Goal: Task Accomplishment & Management: Manage account settings

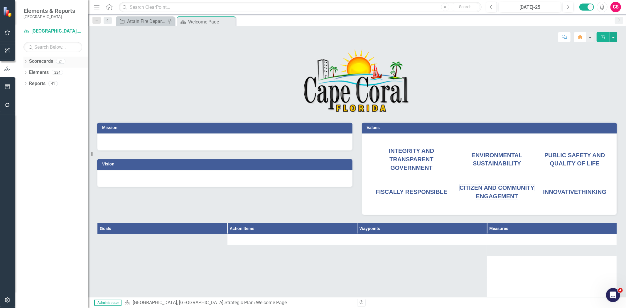
click at [35, 62] on link "Scorecards" at bounding box center [41, 61] width 24 height 7
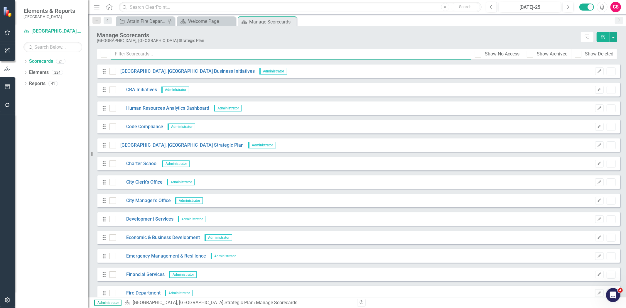
click at [146, 49] on input "text" at bounding box center [291, 54] width 360 height 11
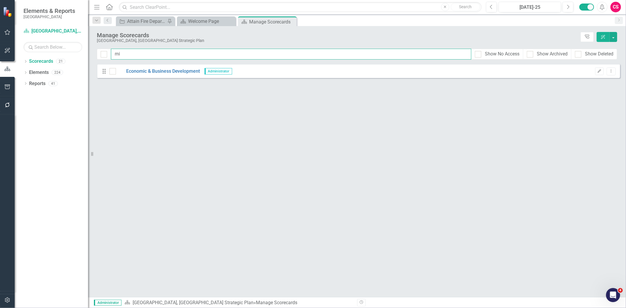
type input "m"
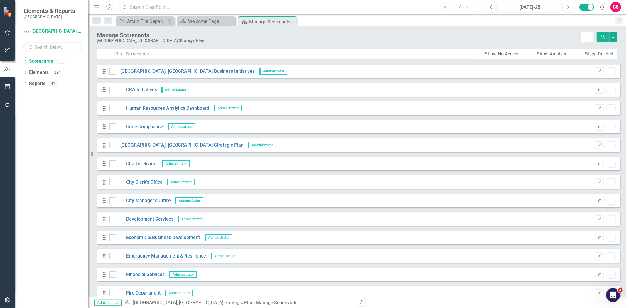
click at [145, 5] on input "text" at bounding box center [300, 7] width 362 height 10
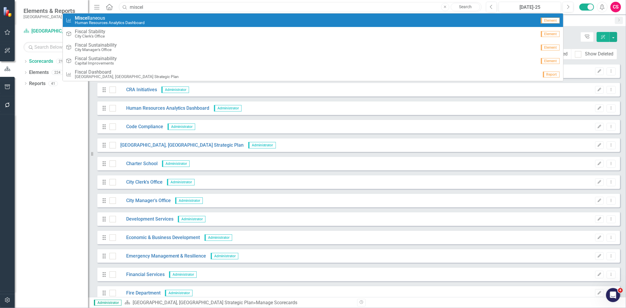
type input "miscel"
click at [137, 17] on span "Miscel laneous" at bounding box center [110, 18] width 70 height 5
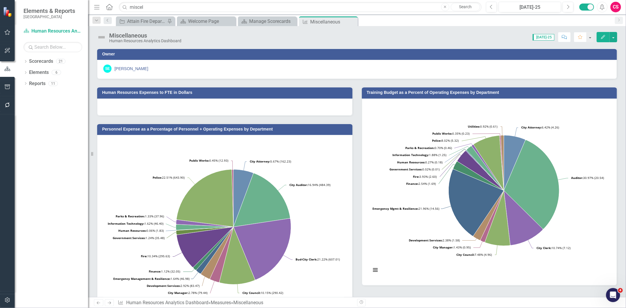
click at [595, 33] on div "Edit" at bounding box center [604, 37] width 23 height 10
click at [598, 35] on button "Edit" at bounding box center [602, 37] width 13 height 10
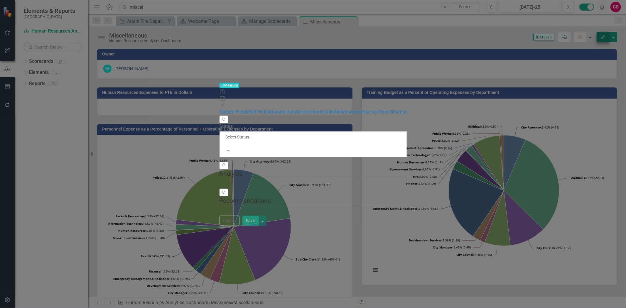
click at [83, 66] on div "Measure Measure Help Maximize Close Update Fields Edit Fields Update Data Serie…" at bounding box center [313, 154] width 626 height 308
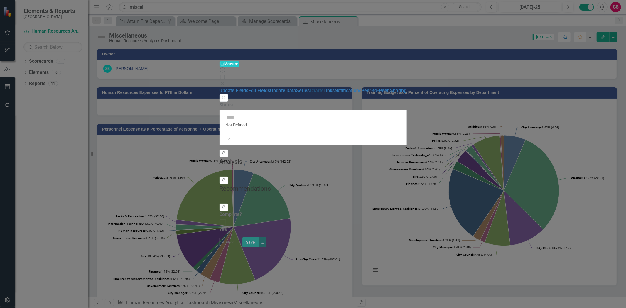
click at [310, 88] on link "Charts" at bounding box center [317, 91] width 14 height 6
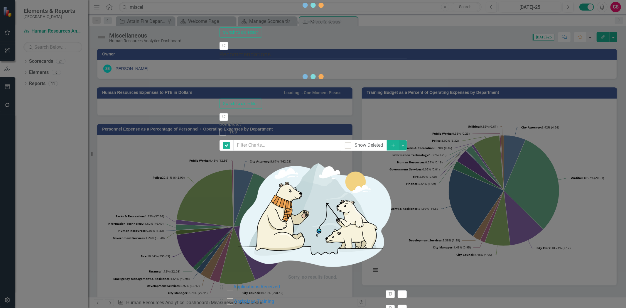
checkbox input "false"
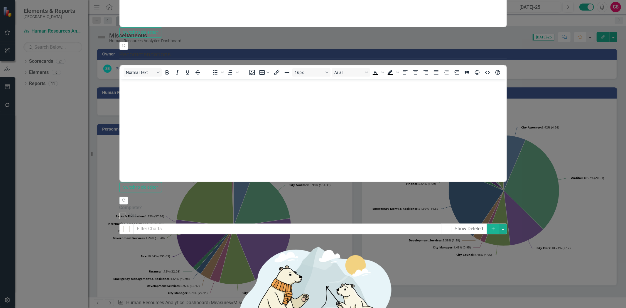
click at [589, 178] on link "Edit Edit Chart" at bounding box center [591, 181] width 46 height 11
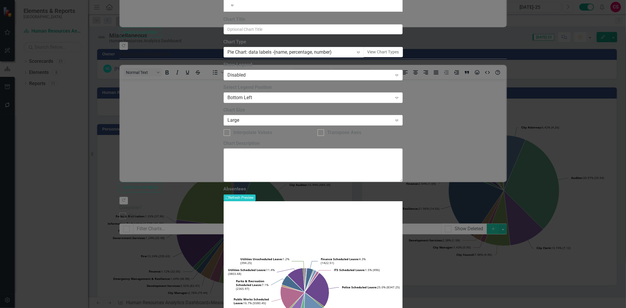
drag, startPoint x: 167, startPoint y: 30, endPoint x: 163, endPoint y: 29, distance: 3.8
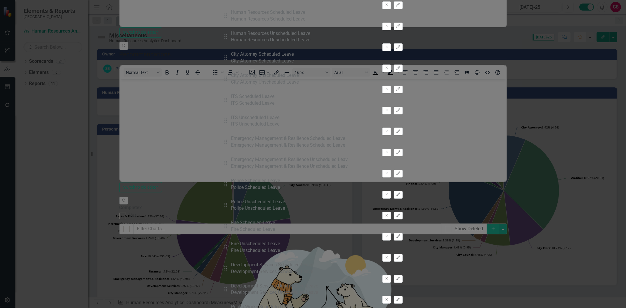
scroll to position [596, 0]
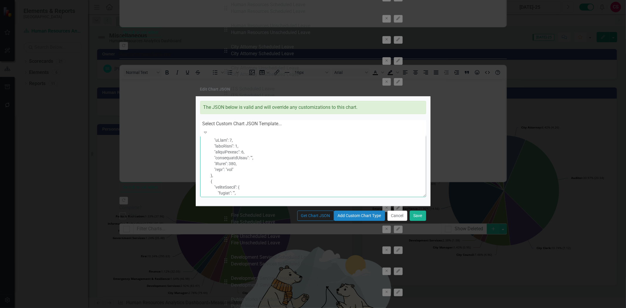
scroll to position [2960, 0]
drag, startPoint x: 204, startPoint y: 127, endPoint x: 309, endPoint y: 323, distance: 222.4
click at [309, 308] on html "Elements & Reports Cape Coral Scorecard Human Resources Analytics Dashboard Sea…" at bounding box center [313, 154] width 626 height 308
type textarea "{ "colors": [ "#6b8eb2", "#6bb28e", "#8e6bb2", "#8eb26b", "#b26b8e", "#b28e6b",…"
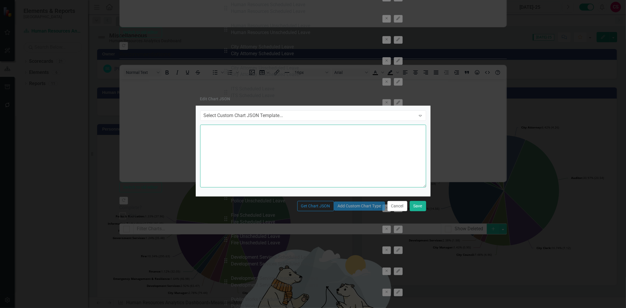
paste textarea "{ "colors": [ "#6b8eb2", "#6bb28e", "#8e6bb2", "#8eb26b", "#b26b8e", "#b28e6b",…"
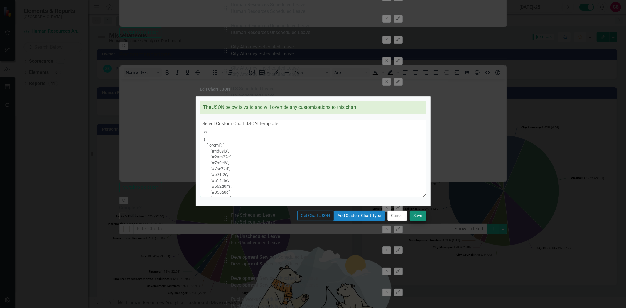
type textarea "{ "colors": [ "#6b8eb2", "#6bb28e", "#8e6bb2", "#8eb26b", "#b26b8e", "#b28e6b",…"
click at [423, 221] on button "Save" at bounding box center [417, 216] width 16 height 10
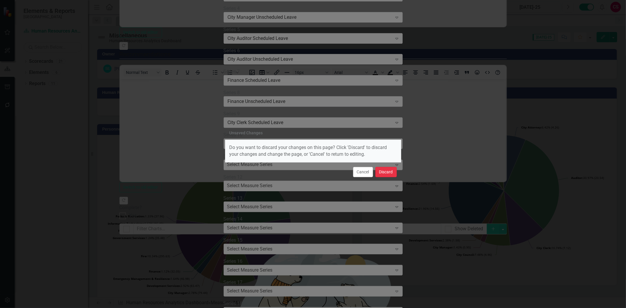
click at [385, 171] on button "Discard" at bounding box center [385, 172] width 21 height 10
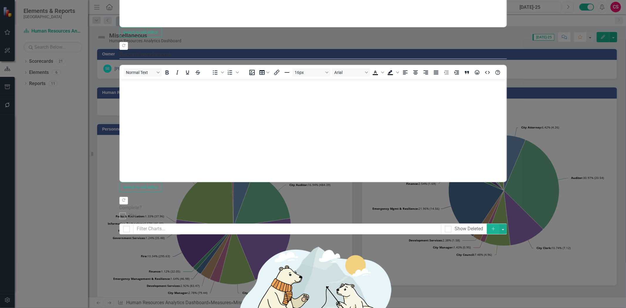
click at [603, 180] on link "Edit Edit Chart" at bounding box center [591, 181] width 46 height 11
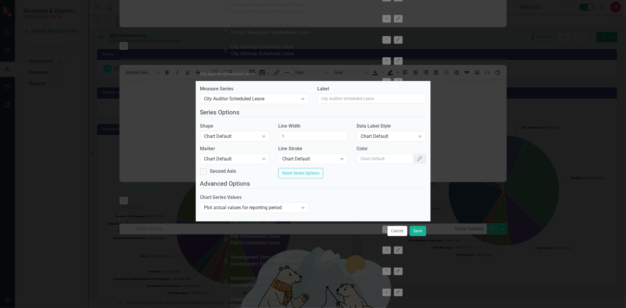
drag, startPoint x: 392, startPoint y: 238, endPoint x: 389, endPoint y: 229, distance: 9.6
click at [392, 236] on button "Cancel" at bounding box center [397, 231] width 20 height 10
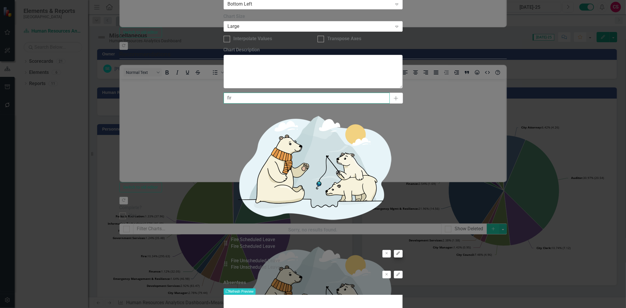
type input "fir"
click at [400, 252] on icon "Edit" at bounding box center [398, 254] width 4 height 4
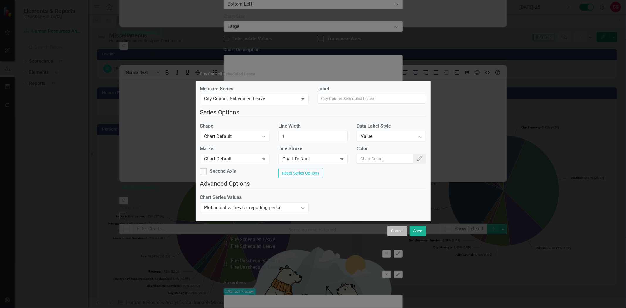
click at [400, 233] on button "Cancel" at bounding box center [397, 231] width 20 height 10
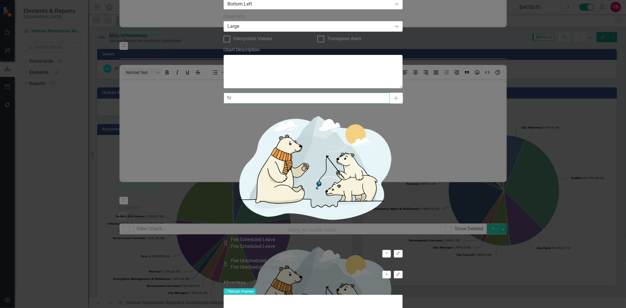
drag, startPoint x: 245, startPoint y: 25, endPoint x: 197, endPoint y: 33, distance: 48.8
click at [223, 33] on div "Chart Chart Series Chart Periods Chart Axis Format Advanced Options From this p…" at bounding box center [312, 162] width 179 height 617
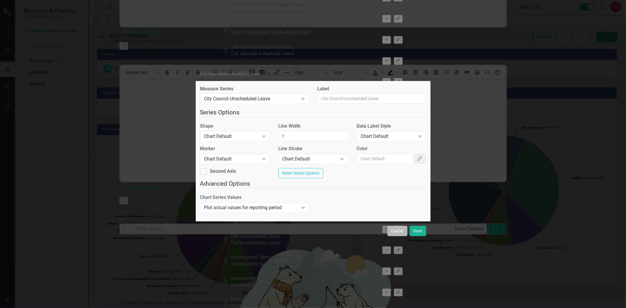
click at [390, 235] on button "Cancel" at bounding box center [397, 231] width 20 height 10
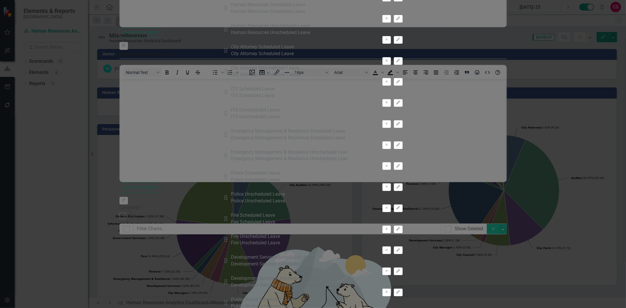
drag, startPoint x: 207, startPoint y: 161, endPoint x: 206, endPoint y: 156, distance: 5.0
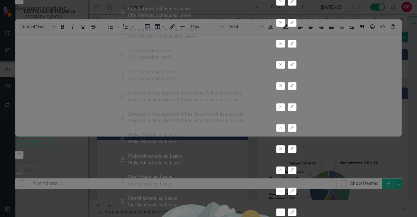
scroll to position [642, 0]
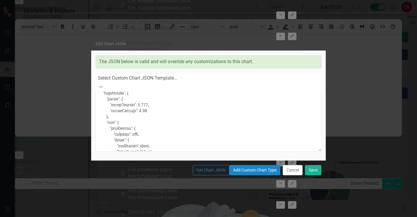
scroll to position [130, 0]
click at [130, 106] on textarea at bounding box center [209, 120] width 226 height 63
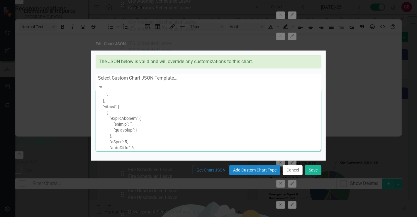
scroll to position [228, 0]
drag, startPoint x: 118, startPoint y: 110, endPoint x: 201, endPoint y: 113, distance: 83.6
click at [201, 113] on textarea at bounding box center [209, 120] width 226 height 63
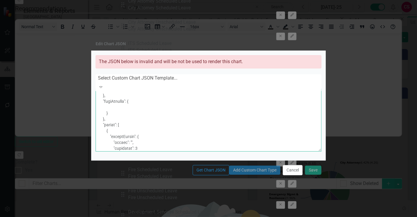
paste textarea ""series": { "groupPadding": 0.125, "pointPadding": 0.05 }, "pie": { "dataLabels…"
type textarea "{ "colors": [ "#6b8eb2", "#6bb28e", "#8e6bb2", "#8eb26b", "#b26b8e", "#b28e6b",…"
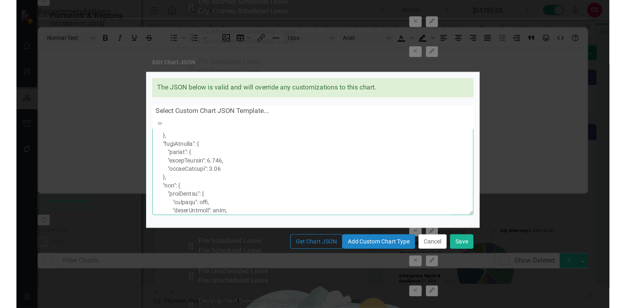
scroll to position [255, 0]
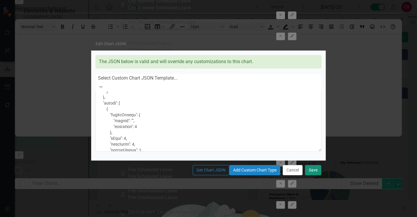
click at [315, 175] on button "Save" at bounding box center [313, 170] width 16 height 10
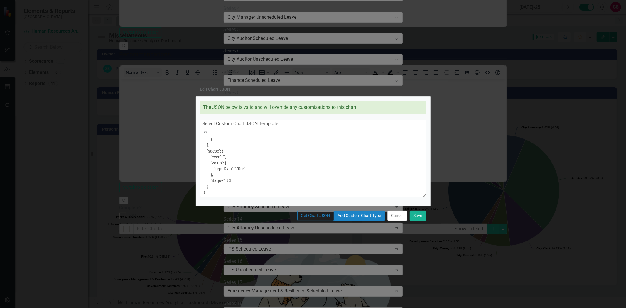
scroll to position [2987, 0]
click at [393, 221] on button "Cancel" at bounding box center [397, 216] width 20 height 10
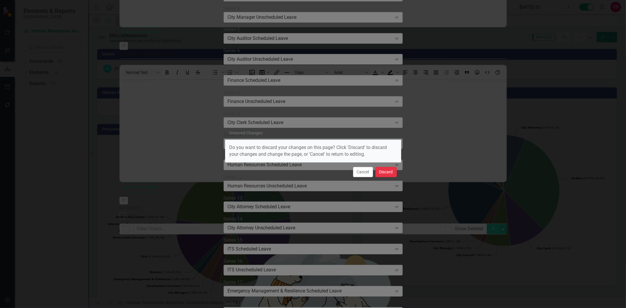
click at [393, 169] on button "Discard" at bounding box center [385, 172] width 21 height 10
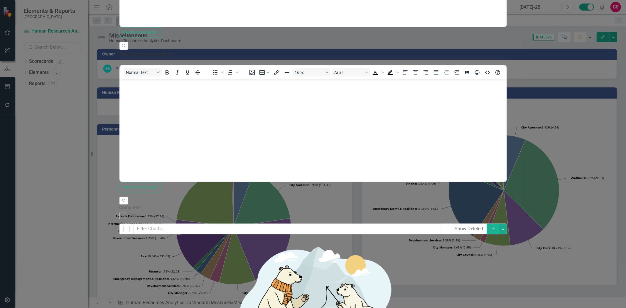
click at [581, 182] on link "Edit Edit Chart" at bounding box center [591, 181] width 46 height 11
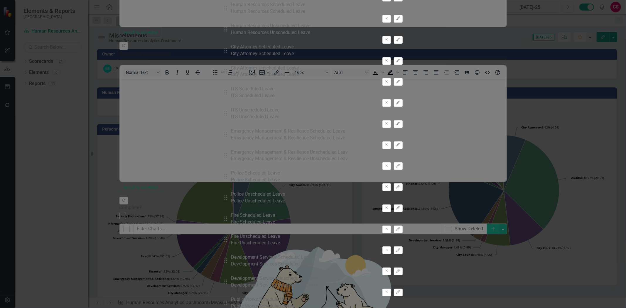
scroll to position [0, 0]
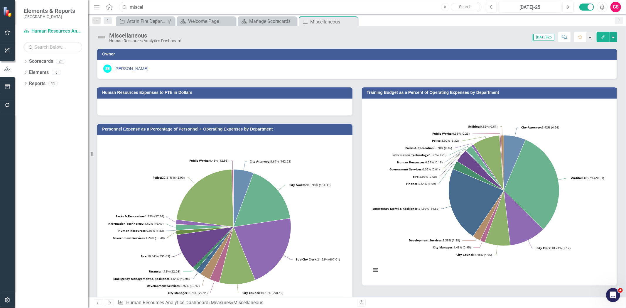
drag, startPoint x: 157, startPoint y: 7, endPoint x: 91, endPoint y: 2, distance: 66.5
click at [89, 0] on html "Elements & Reports Cape Coral Scorecard Human Resources Analytics Dashboard Sea…" at bounding box center [313, 154] width 626 height 308
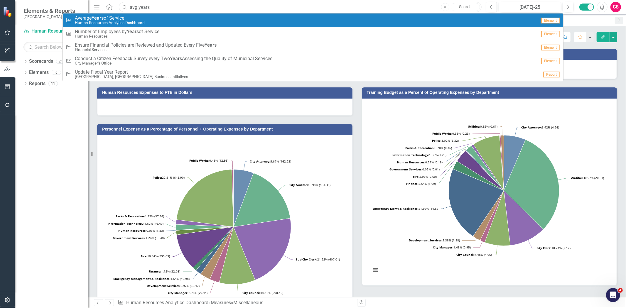
type input "avg years"
click at [156, 23] on div "Measure Average Years of Service Human Resources Analytics Dashboard" at bounding box center [301, 21] width 470 height 10
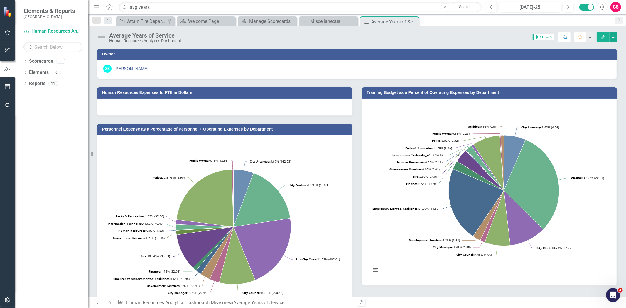
click at [601, 34] on button "Edit" at bounding box center [602, 37] width 13 height 10
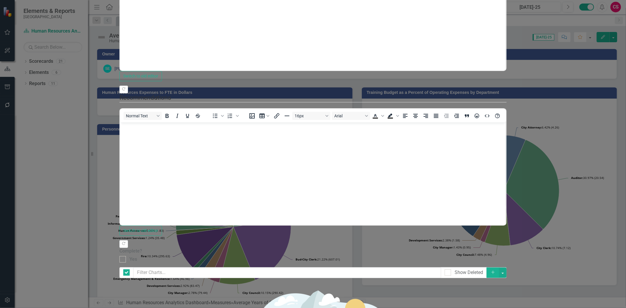
checkbox input "false"
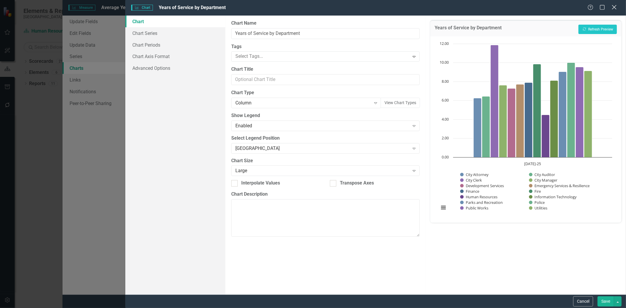
click at [614, 8] on icon "Close" at bounding box center [613, 7] width 7 height 6
click at [614, 8] on icon "Close" at bounding box center [614, 7] width 6 height 5
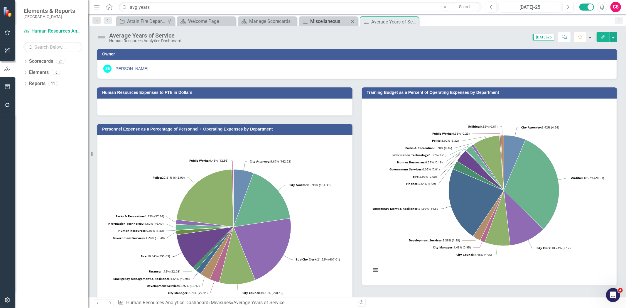
click at [329, 21] on div "Miscellaneous" at bounding box center [329, 21] width 39 height 7
click at [600, 37] on icon "Edit" at bounding box center [602, 37] width 5 height 4
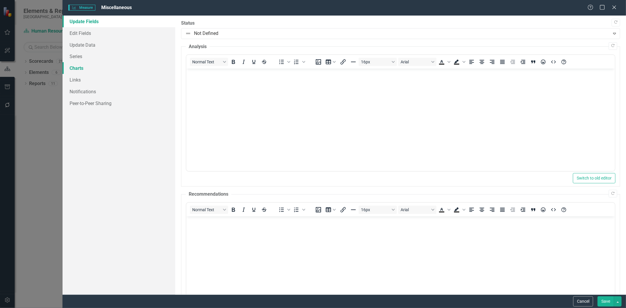
click at [90, 68] on link "Charts" at bounding box center [118, 68] width 113 height 12
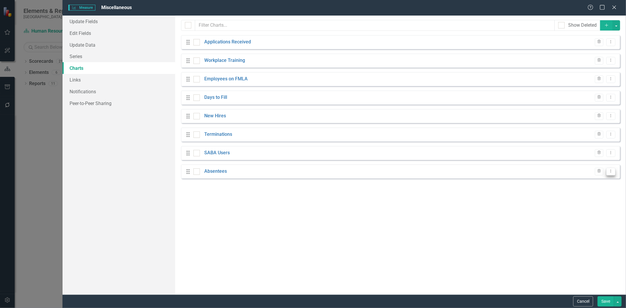
click at [609, 174] on button "Dropdown Menu" at bounding box center [610, 172] width 9 height 8
click at [594, 183] on link "Edit Edit Chart" at bounding box center [591, 181] width 46 height 11
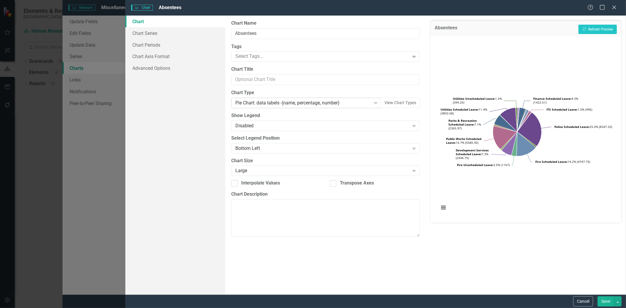
click at [359, 101] on div "Pie Chart: data labels -(name, percentage, number)" at bounding box center [302, 103] width 135 height 7
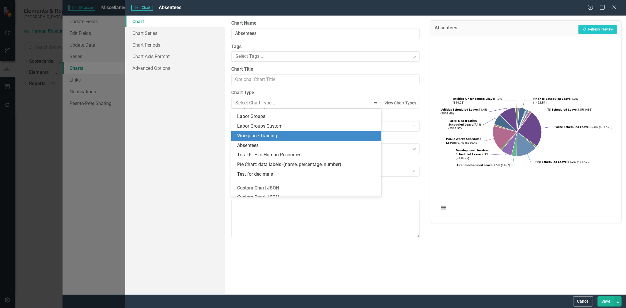
scroll to position [596, 0]
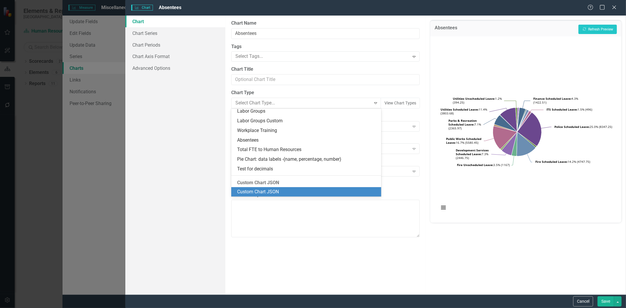
click at [297, 193] on div "Custom Chart JSON" at bounding box center [307, 192] width 140 height 7
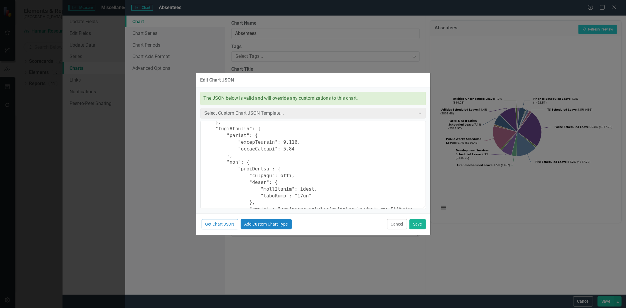
scroll to position [163, 0]
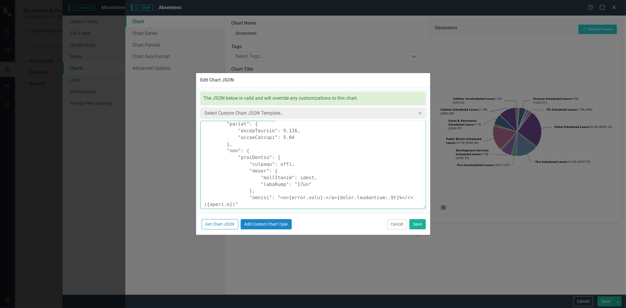
click at [250, 151] on textarea at bounding box center [312, 165] width 225 height 88
click at [242, 160] on textarea at bounding box center [312, 165] width 225 height 88
drag, startPoint x: 278, startPoint y: 156, endPoint x: 275, endPoint y: 154, distance: 3.2
click at [277, 156] on textarea at bounding box center [312, 165] width 225 height 88
click at [240, 165] on textarea at bounding box center [312, 165] width 225 height 88
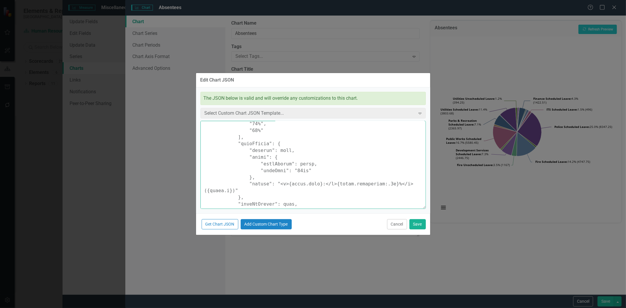
scroll to position [195, 0]
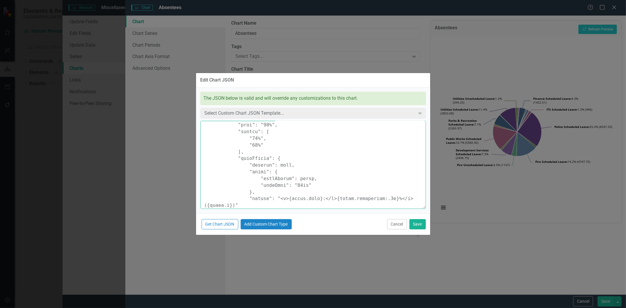
drag, startPoint x: 308, startPoint y: 183, endPoint x: 245, endPoint y: 167, distance: 65.2
click at [245, 167] on textarea at bounding box center [312, 165] width 225 height 88
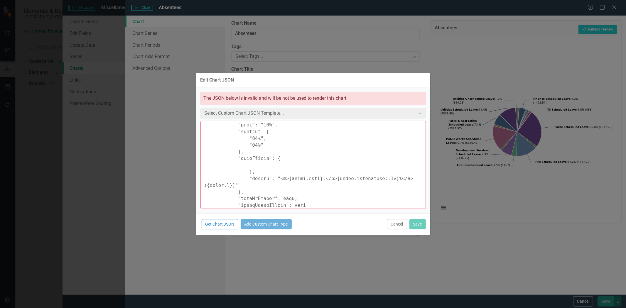
paste textarea ""enabled": true, "allowOverlap": true, "crop": false, "overflow": "allow", "dis…"
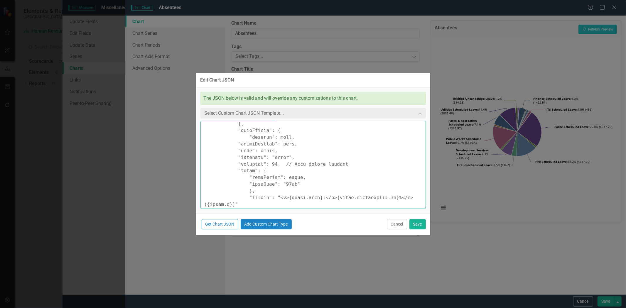
scroll to position [235, 0]
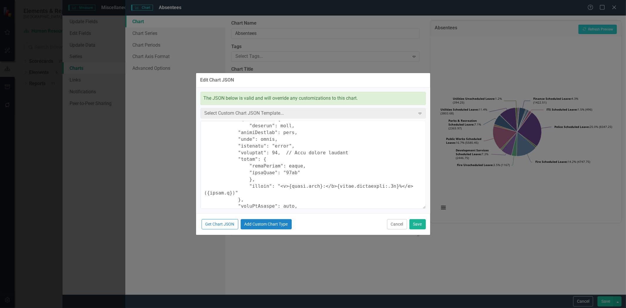
type textarea "{ "colors": [ "#6b8eb2", "#6bb28e", "#8e6bb2", "#8eb26b", "#b26b8e", "#b28e6b",…"
click at [418, 222] on button "Save" at bounding box center [417, 224] width 16 height 10
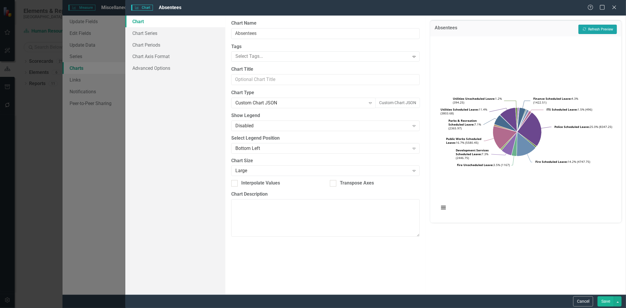
click at [592, 29] on button "Recalculate Refresh Preview" at bounding box center [597, 29] width 38 height 9
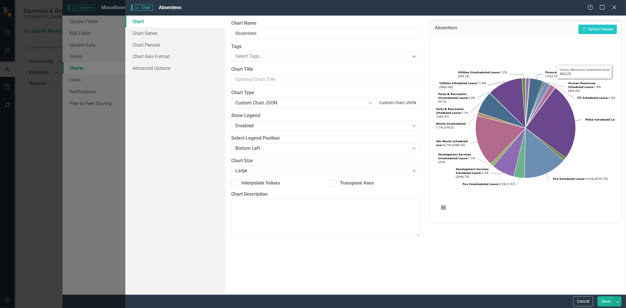
click at [394, 104] on button "Custom Chart JSON" at bounding box center [397, 103] width 45 height 10
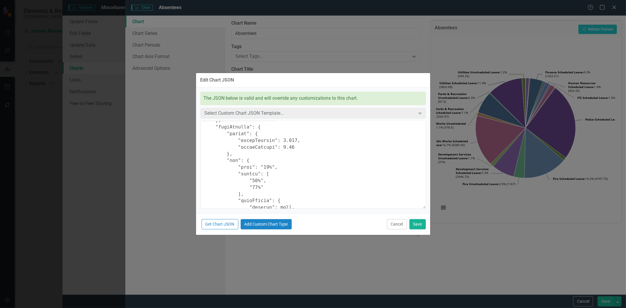
scroll to position [163, 0]
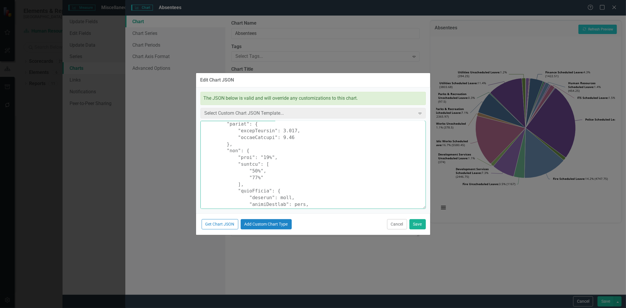
click at [258, 155] on textarea at bounding box center [312, 165] width 225 height 88
type textarea "{ "colors": [ "#6b8eb2", "#6bb28e", "#8e6bb2", "#8eb26b", "#b26b8e", "#b28e6b",…"
click at [418, 222] on button "Save" at bounding box center [417, 224] width 16 height 10
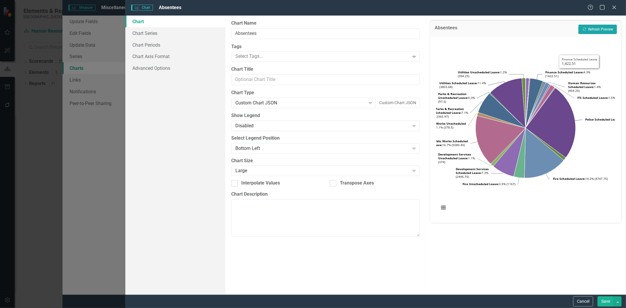
click at [585, 31] on button "Recalculate Refresh Preview" at bounding box center [597, 29] width 38 height 9
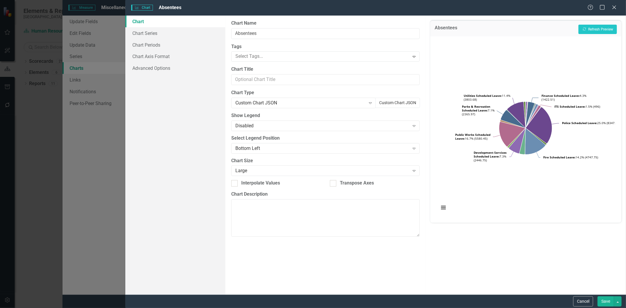
click at [397, 98] on button "Custom Chart JSON" at bounding box center [397, 103] width 45 height 10
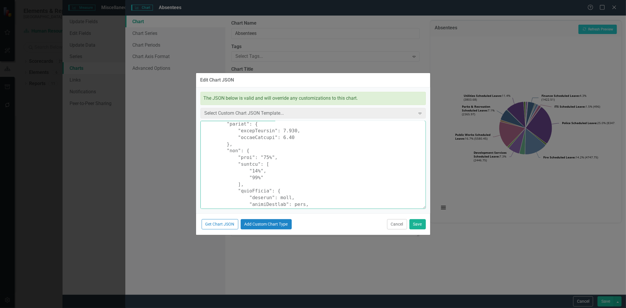
click at [259, 157] on textarea at bounding box center [312, 165] width 225 height 88
type textarea "{ "colors": [ "#6b8eb2", "#6bb28e", "#8e6bb2", "#8eb26b", "#b26b8e", "#b28e6b",…"
drag, startPoint x: 419, startPoint y: 226, endPoint x: 423, endPoint y: 222, distance: 5.2
click at [420, 225] on button "Save" at bounding box center [417, 224] width 16 height 10
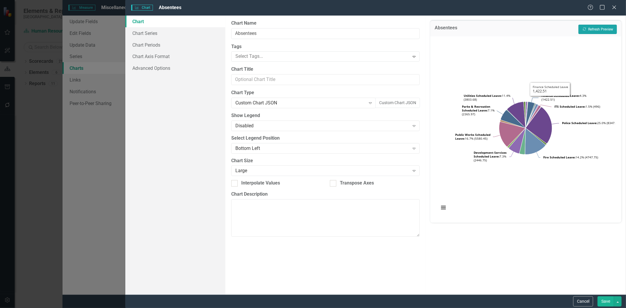
click at [593, 32] on button "Recalculate Refresh Preview" at bounding box center [597, 29] width 38 height 9
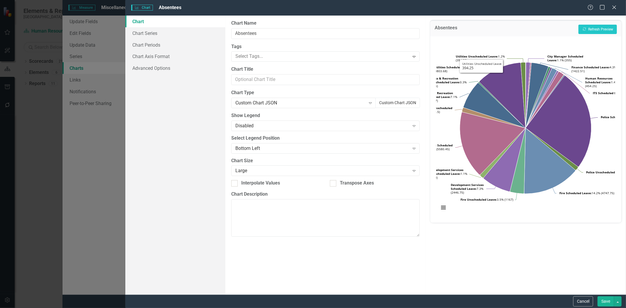
click at [403, 103] on button "Custom Chart JSON" at bounding box center [397, 103] width 45 height 10
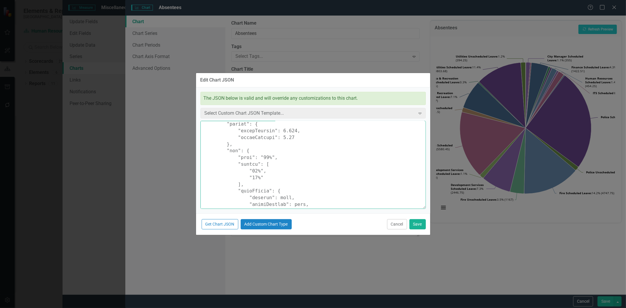
click at [248, 170] on textarea at bounding box center [312, 165] width 225 height 88
drag, startPoint x: 252, startPoint y: 172, endPoint x: 249, endPoint y: 172, distance: 2.9
click at [249, 172] on textarea at bounding box center [312, 165] width 225 height 88
click at [248, 172] on textarea at bounding box center [312, 165] width 225 height 88
drag, startPoint x: 248, startPoint y: 171, endPoint x: 253, endPoint y: 171, distance: 5.0
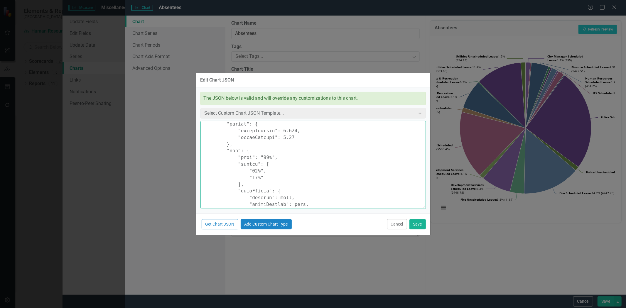
click at [253, 171] on textarea at bounding box center [312, 165] width 225 height 88
drag, startPoint x: 248, startPoint y: 178, endPoint x: 253, endPoint y: 178, distance: 4.7
click at [253, 178] on textarea at bounding box center [312, 165] width 225 height 88
type textarea "{ "colors": [ "#6b8eb2", "#6bb28e", "#8e6bb2", "#8eb26b", "#b26b8e", "#b28e6b",…"
click at [413, 222] on button "Save" at bounding box center [417, 224] width 16 height 10
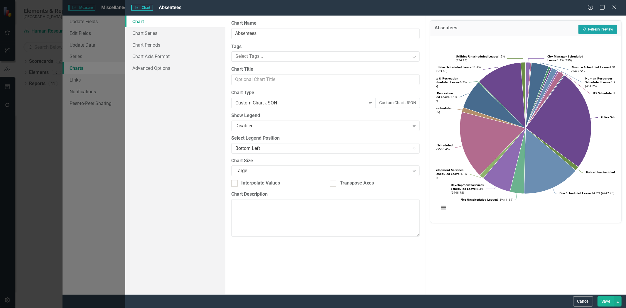
click at [604, 30] on button "Recalculate Refresh Preview" at bounding box center [597, 29] width 38 height 9
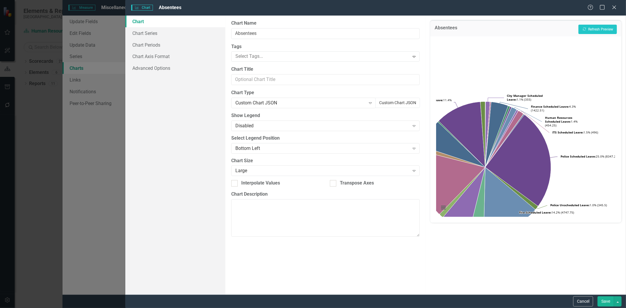
click at [396, 103] on button "Custom Chart JSON" at bounding box center [397, 103] width 45 height 10
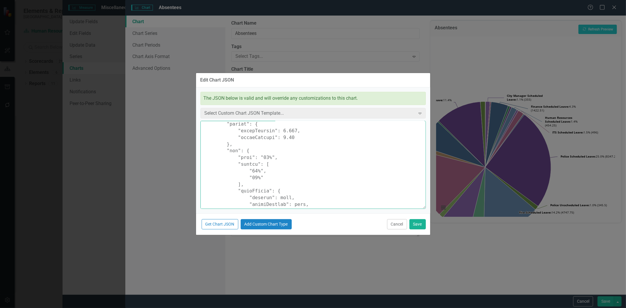
drag, startPoint x: 253, startPoint y: 169, endPoint x: 249, endPoint y: 169, distance: 4.4
click at [249, 169] on textarea at bounding box center [312, 165] width 225 height 88
drag, startPoint x: 253, startPoint y: 178, endPoint x: 248, endPoint y: 178, distance: 4.7
click at [248, 178] on textarea at bounding box center [312, 165] width 225 height 88
drag, startPoint x: 259, startPoint y: 156, endPoint x: 262, endPoint y: 158, distance: 4.3
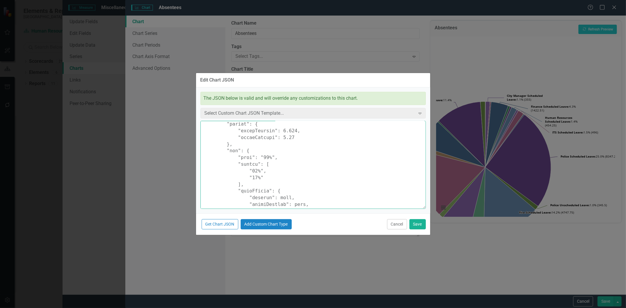
click at [263, 159] on textarea at bounding box center [312, 165] width 225 height 88
type textarea "{ "colors": [ "#6b8eb2", "#6bb28e", "#8e6bb2", "#8eb26b", "#b26b8e", "#b28e6b",…"
click at [414, 221] on button "Save" at bounding box center [417, 224] width 16 height 10
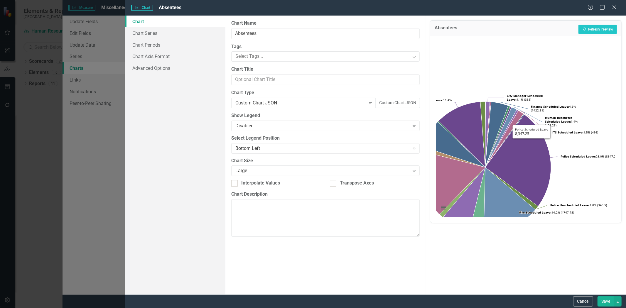
click at [604, 24] on div "Absentees Recalculate Refresh Preview" at bounding box center [525, 28] width 191 height 16
click at [604, 30] on button "Recalculate Refresh Preview" at bounding box center [597, 29] width 38 height 9
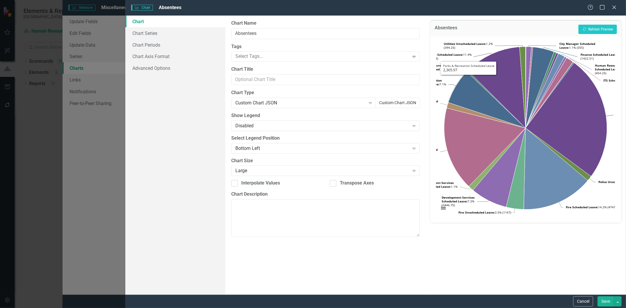
click at [397, 102] on button "Custom Chart JSON" at bounding box center [397, 103] width 45 height 10
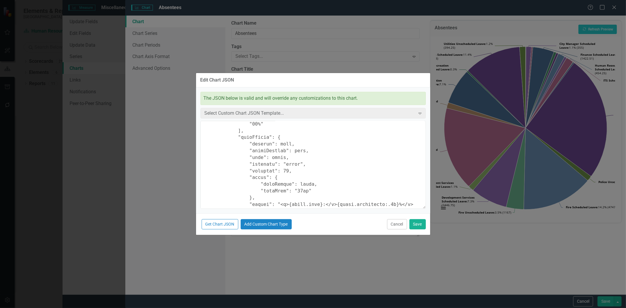
scroll to position [228, 0]
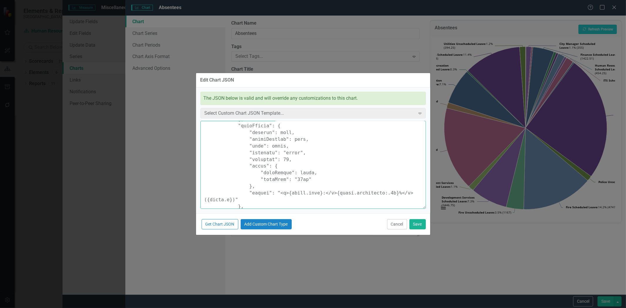
click at [276, 159] on textarea at bounding box center [312, 165] width 225 height 88
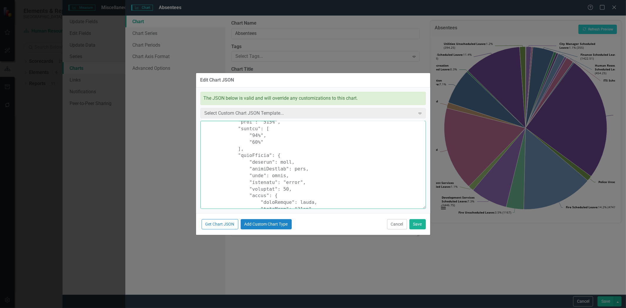
scroll to position [163, 0]
drag, startPoint x: 259, startPoint y: 157, endPoint x: 267, endPoint y: 157, distance: 8.2
click at [267, 157] on textarea at bounding box center [312, 165] width 225 height 88
type textarea "{ "colors": [ "#6b8eb2", "#6bb28e", "#8e6bb2", "#8eb26b", "#b26b8e", "#b28e6b",…"
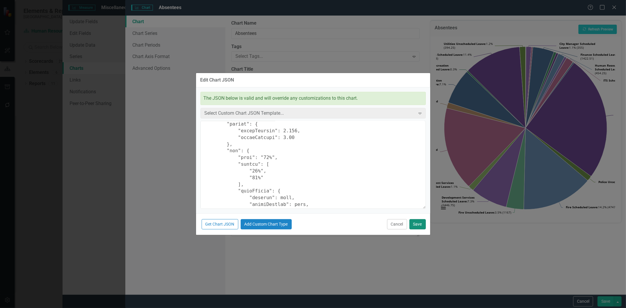
drag, startPoint x: 420, startPoint y: 223, endPoint x: 420, endPoint y: 220, distance: 3.5
click at [420, 223] on button "Save" at bounding box center [417, 224] width 16 height 10
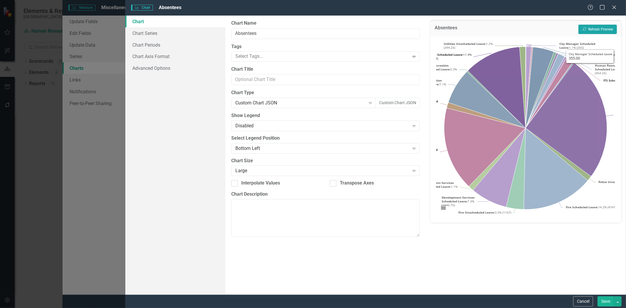
click at [589, 28] on button "Recalculate Refresh Preview" at bounding box center [597, 29] width 38 height 9
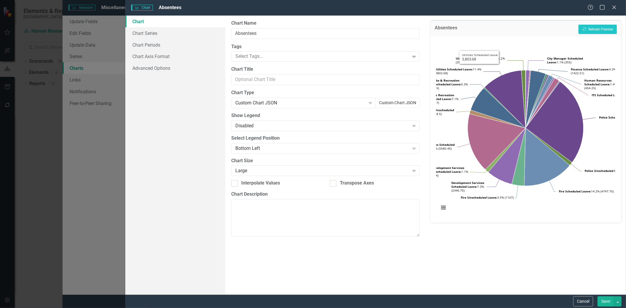
click at [382, 100] on button "Custom Chart JSON" at bounding box center [397, 103] width 45 height 10
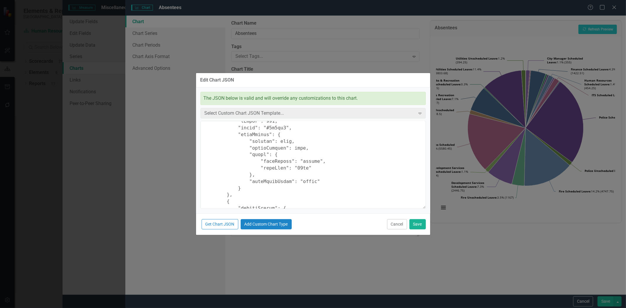
scroll to position [423, 0]
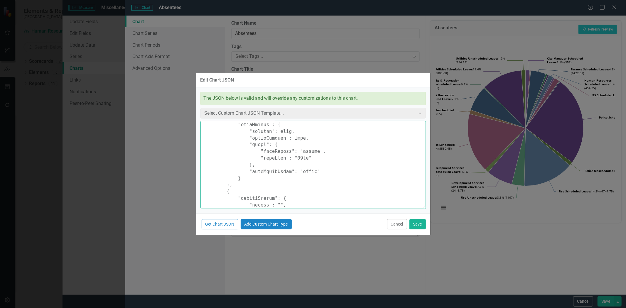
click at [307, 138] on textarea at bounding box center [312, 165] width 225 height 88
paste textarea ""connectorShape": "crookedLine","
click at [339, 143] on textarea at bounding box center [312, 165] width 225 height 88
paste textarea ""distance": 30,"
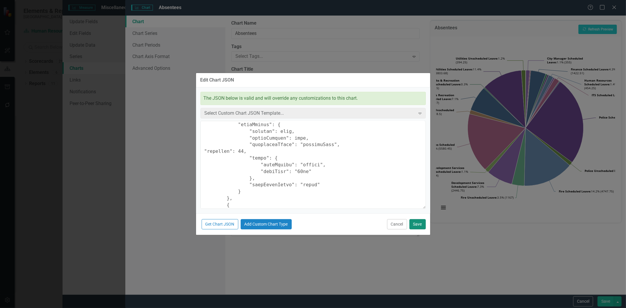
type textarea "{ "colors": [ "#6b8eb2", "#6bb28e", "#8e6bb2", "#8eb26b", "#b26b8e", "#b28e6b",…"
click at [418, 225] on button "Save" at bounding box center [417, 224] width 16 height 10
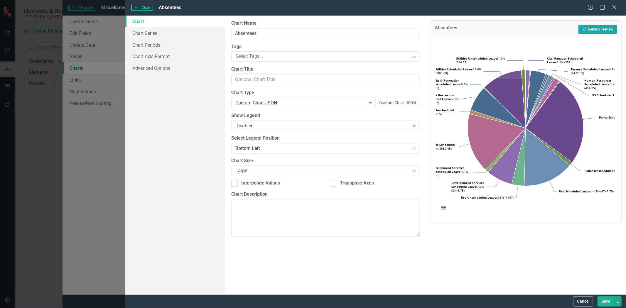
click at [594, 29] on button "Recalculate Refresh Preview" at bounding box center [597, 29] width 38 height 9
click at [593, 29] on button "Recalculate Refresh Preview" at bounding box center [597, 29] width 38 height 9
click at [593, 29] on button "Please wait; refreshing..." at bounding box center [593, 29] width 46 height 9
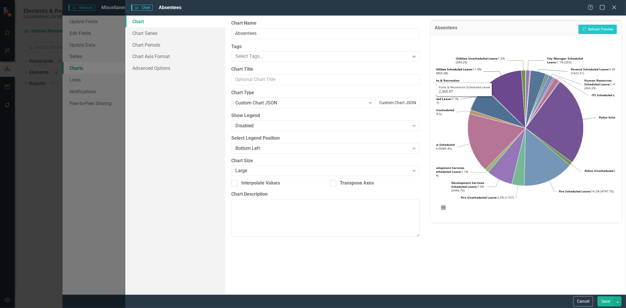
click at [395, 100] on button "Custom Chart JSON" at bounding box center [397, 103] width 45 height 10
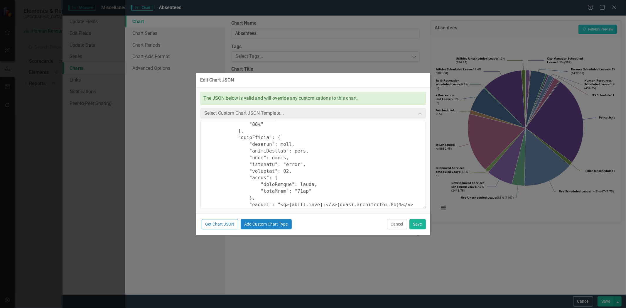
scroll to position [228, 0]
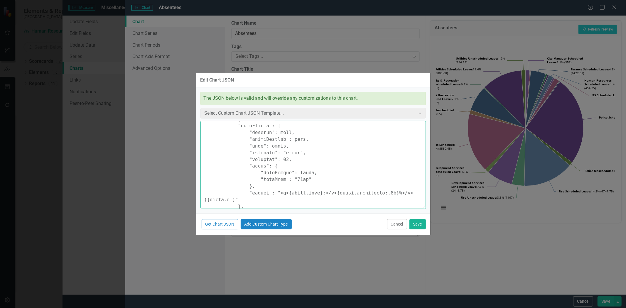
click at [303, 139] on textarea at bounding box center [312, 165] width 225 height 88
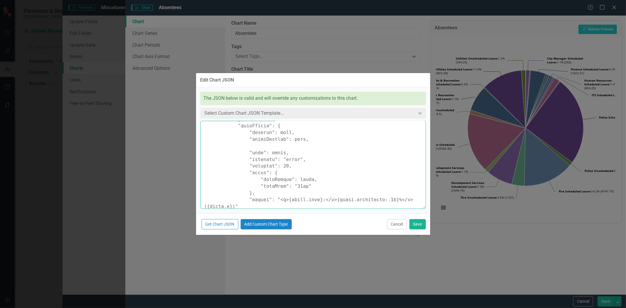
paste textarea ""distance": 30, // further from chart "connectorShape": "crookedLine", "connect…"
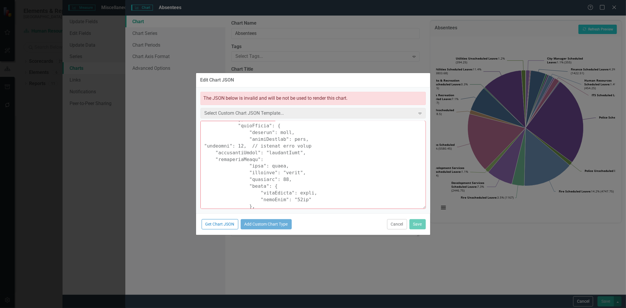
drag, startPoint x: 265, startPoint y: 159, endPoint x: 206, endPoint y: 158, distance: 58.9
click at [206, 158] on textarea at bounding box center [312, 165] width 225 height 88
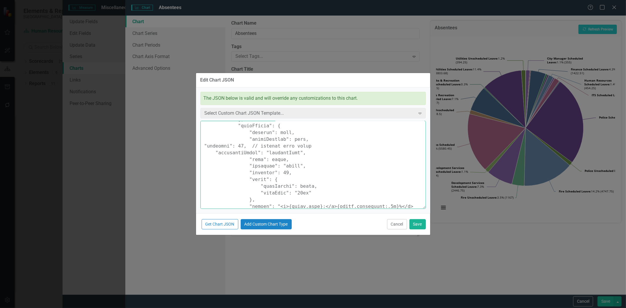
drag, startPoint x: 305, startPoint y: 144, endPoint x: 245, endPoint y: 138, distance: 60.1
click at [209, 144] on textarea at bounding box center [312, 165] width 225 height 88
type textarea "{ "colors": [ "#6b8eb2", "#6bb28e", "#8e6bb2", "#8eb26b", "#b26b8e", "#b28e6b",…"
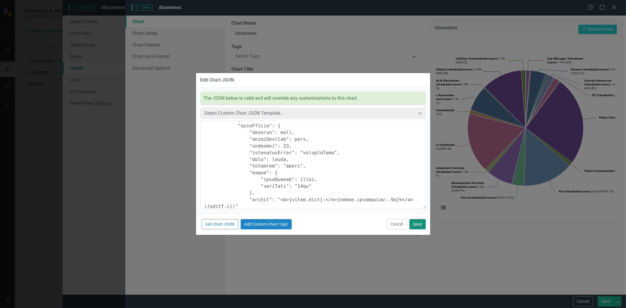
click at [418, 221] on button "Save" at bounding box center [417, 224] width 16 height 10
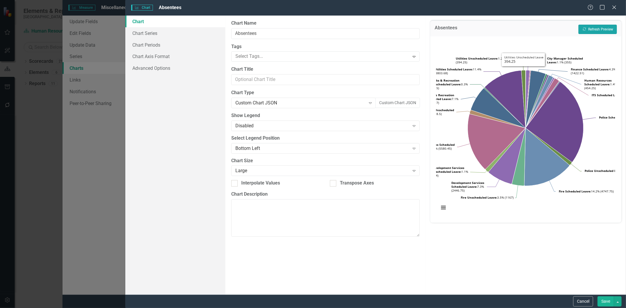
click at [588, 27] on button "Recalculate Refresh Preview" at bounding box center [597, 29] width 38 height 9
click at [406, 105] on button "Custom Chart JSON" at bounding box center [397, 103] width 45 height 10
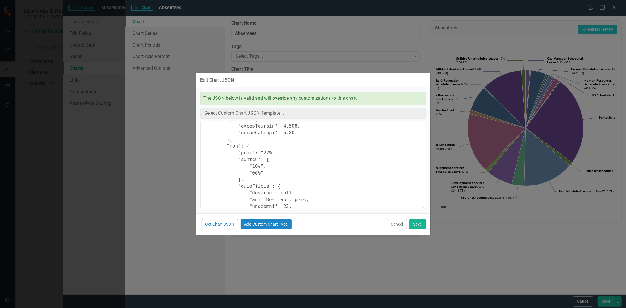
scroll to position [130, 0]
drag, startPoint x: 259, startPoint y: 190, endPoint x: 263, endPoint y: 190, distance: 3.8
click at [263, 190] on textarea at bounding box center [312, 165] width 225 height 88
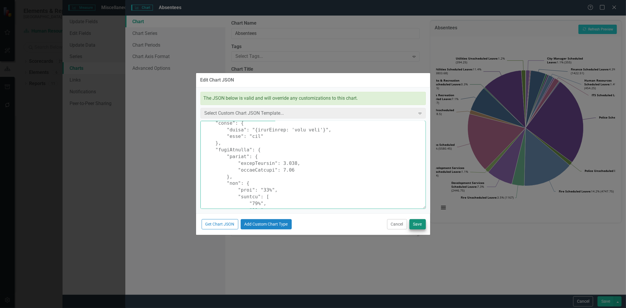
type textarea "{ "colors": [ "#6b8eb2", "#6bb28e", "#8e6bb2", "#8eb26b", "#b26b8e", "#b28e6b",…"
click at [417, 223] on button "Save" at bounding box center [417, 224] width 16 height 10
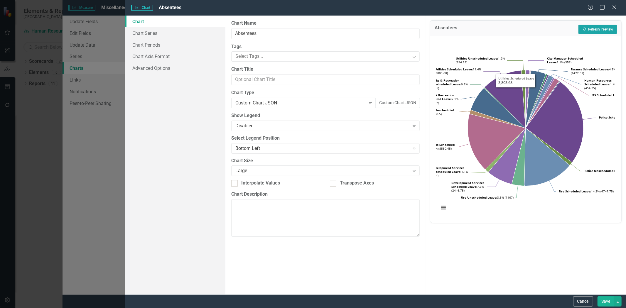
click at [590, 32] on button "Recalculate Refresh Preview" at bounding box center [597, 29] width 38 height 9
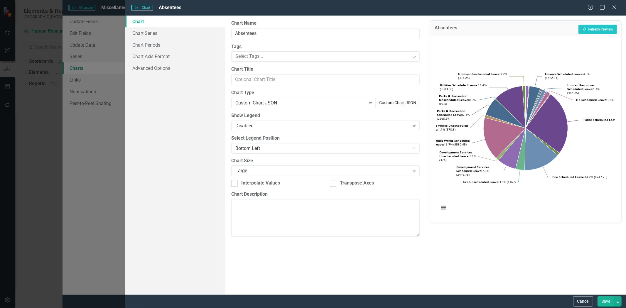
click at [403, 101] on button "Custom Chart JSON" at bounding box center [397, 103] width 45 height 10
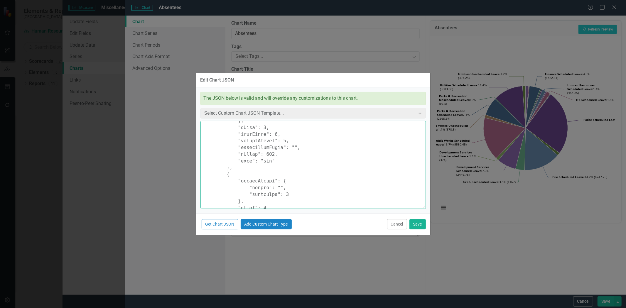
scroll to position [3041, 0]
drag, startPoint x: 203, startPoint y: 124, endPoint x: 345, endPoint y: 323, distance: 244.3
click at [345, 308] on html "Elements & Reports Cape Coral Scorecard Human Resources Analytics Dashboard Sea…" at bounding box center [313, 154] width 626 height 308
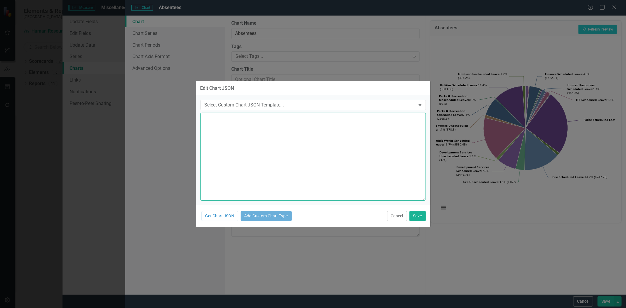
scroll to position [0, 0]
paste textarea "{ "colors": [ "#6b8eb2", "#6bb28e", "#8e6bb2", "#8eb26b", "#b26b8e", "#b28e6b",…"
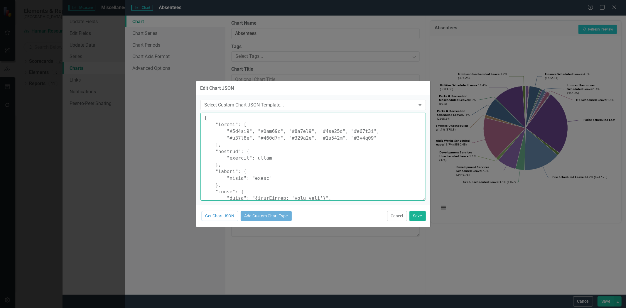
scroll to position [1261, 0]
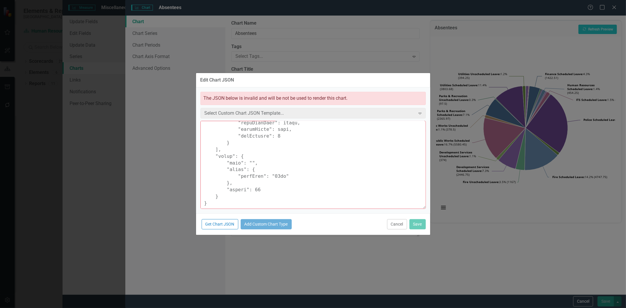
type textarea "{ "colors": [ "#6b8eb2", "#6bb28e", "#8e6bb2", "#8eb26b", "#b26b8e", "#b28e6b",…"
click at [394, 226] on button "Cancel" at bounding box center [397, 224] width 20 height 10
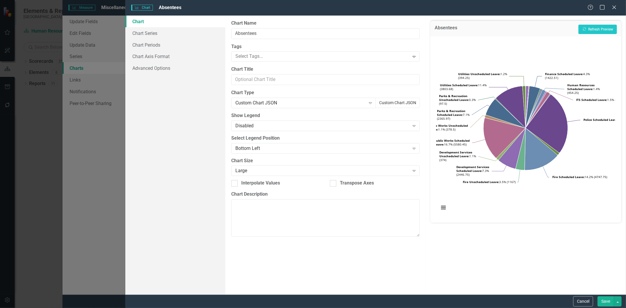
click at [401, 101] on button "Custom Chart JSON" at bounding box center [397, 103] width 45 height 10
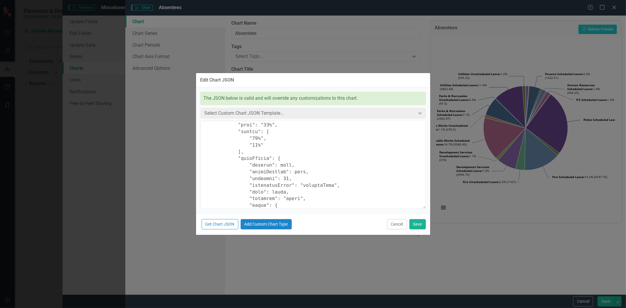
scroll to position [228, 0]
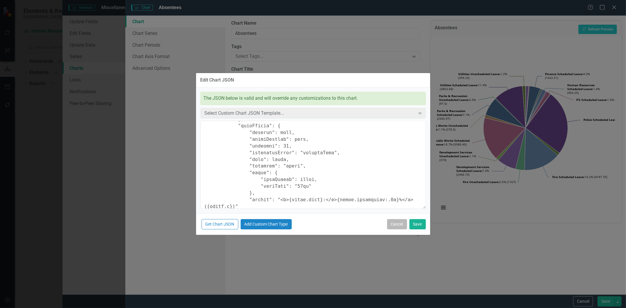
click at [395, 224] on button "Cancel" at bounding box center [397, 224] width 20 height 10
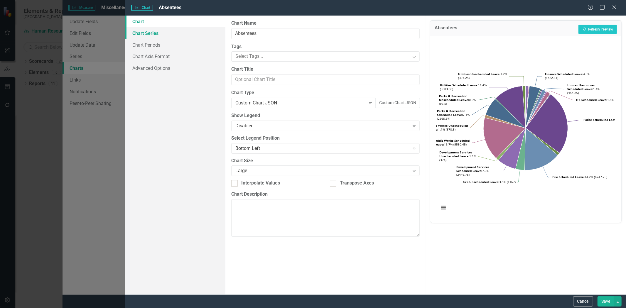
click at [177, 34] on link "Chart Series" at bounding box center [175, 33] width 100 height 12
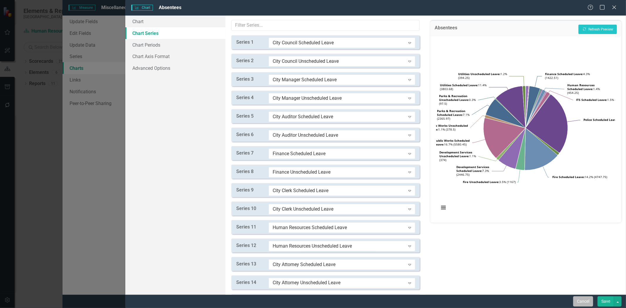
click at [579, 301] on button "Cancel" at bounding box center [583, 301] width 20 height 10
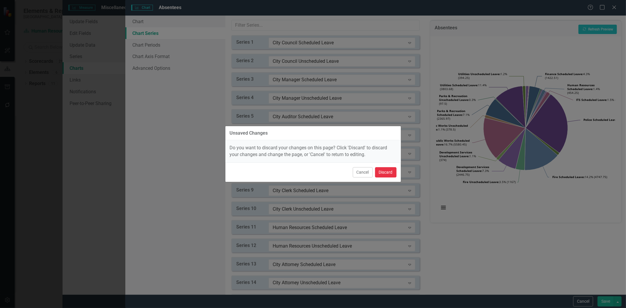
click at [391, 170] on button "Discard" at bounding box center [385, 172] width 21 height 10
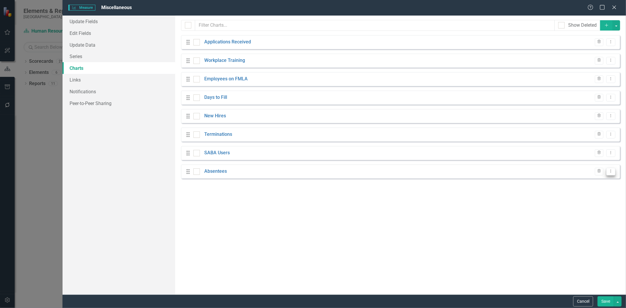
click at [610, 169] on button "Dropdown Menu" at bounding box center [610, 172] width 9 height 8
click at [587, 180] on link "Edit Edit Chart" at bounding box center [591, 181] width 46 height 11
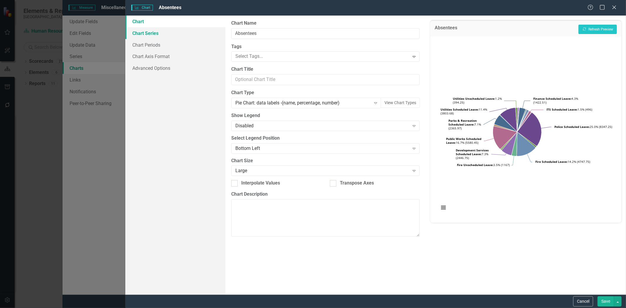
click at [193, 31] on link "Chart Series" at bounding box center [175, 33] width 100 height 12
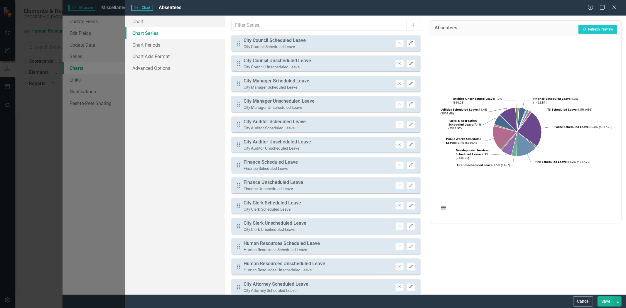
click at [409, 44] on icon "Edit" at bounding box center [411, 43] width 4 height 4
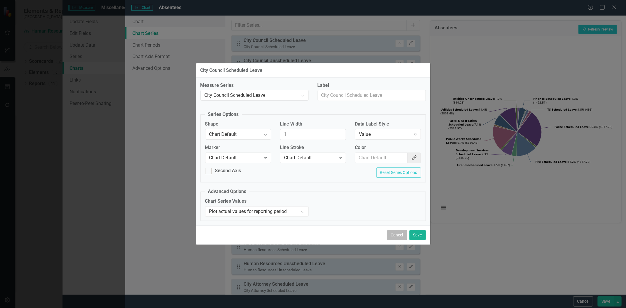
click at [395, 231] on button "Cancel" at bounding box center [397, 235] width 20 height 10
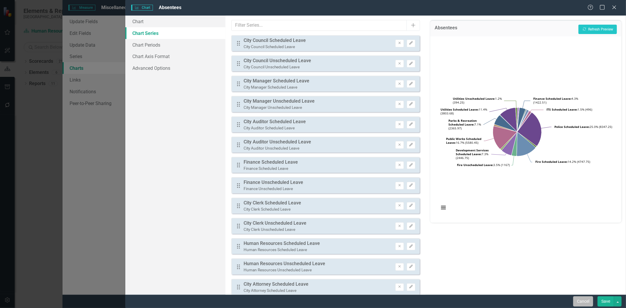
click at [578, 302] on button "Cancel" at bounding box center [583, 301] width 20 height 10
drag, startPoint x: 98, startPoint y: 51, endPoint x: 97, endPoint y: 47, distance: 4.1
click at [98, 51] on link "Series" at bounding box center [118, 56] width 113 height 12
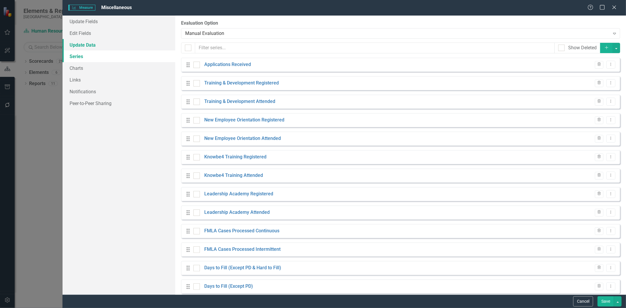
click at [98, 45] on link "Update Data" at bounding box center [118, 45] width 113 height 12
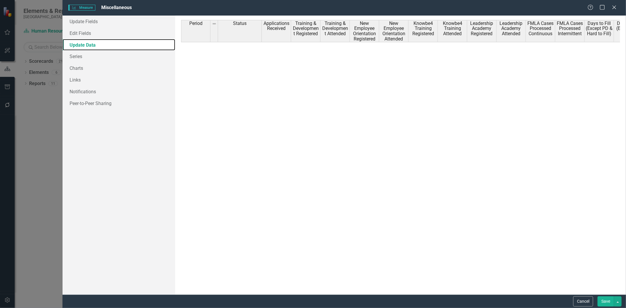
drag, startPoint x: 290, startPoint y: 286, endPoint x: 283, endPoint y: 287, distance: 7.1
click at [331, 289] on div "Period Status Applications Received Training & Development Registered Training …" at bounding box center [400, 155] width 439 height 270
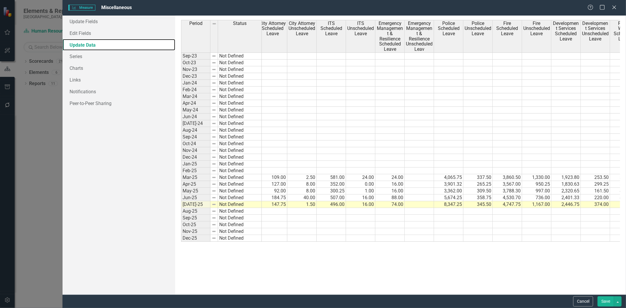
scroll to position [0, 0]
